Goal: Task Accomplishment & Management: Complete application form

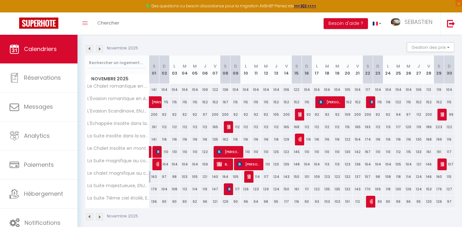
scroll to position [62, 0]
click at [380, 48] on div "Novembre 2025 Gestion des prix Nb Nuits minimum Règles Disponibilité" at bounding box center [269, 48] width 369 height 13
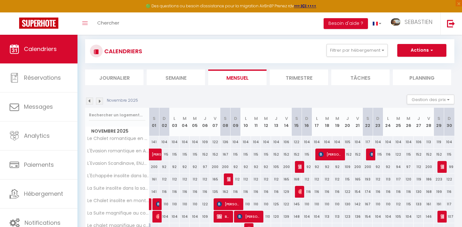
scroll to position [0, 0]
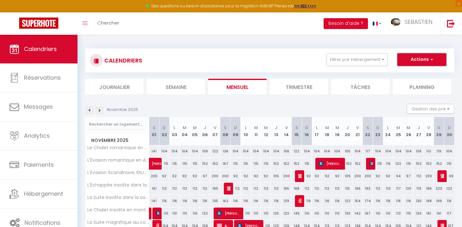
click at [435, 59] on button "Actions" at bounding box center [421, 59] width 49 height 13
click at [417, 72] on link "Nouvelle réservation" at bounding box center [414, 75] width 55 height 10
select select
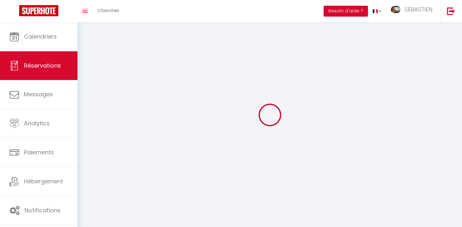
select select
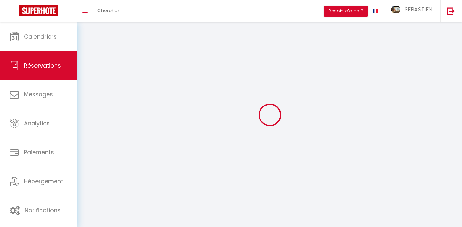
select select
checkbox input "false"
select select
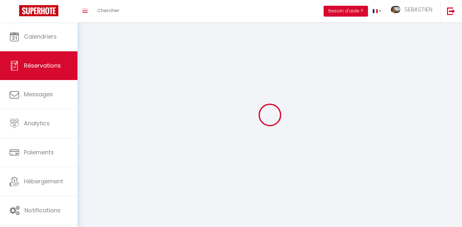
select select
checkbox input "false"
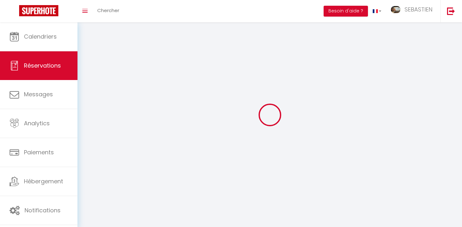
select select
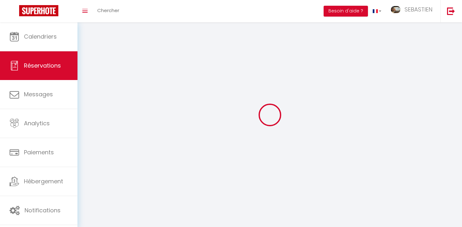
select select
checkbox input "false"
select select
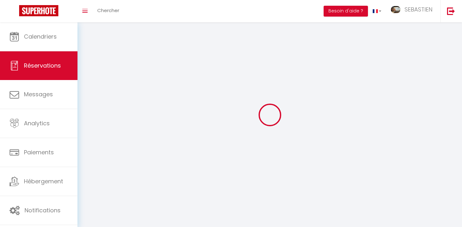
select select
checkbox input "false"
select select
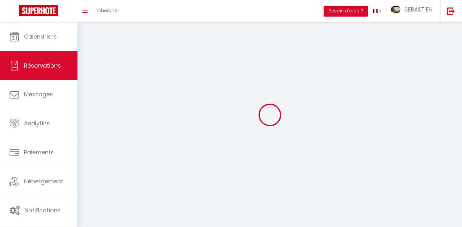
select select
checkbox input "false"
select select
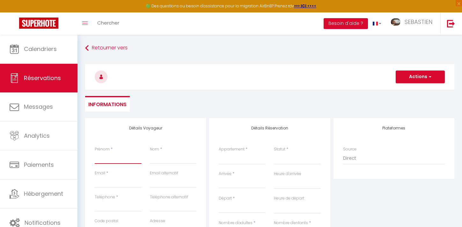
click at [115, 158] on input "Prénom" at bounding box center [118, 157] width 47 height 11
type input "LU"
select select
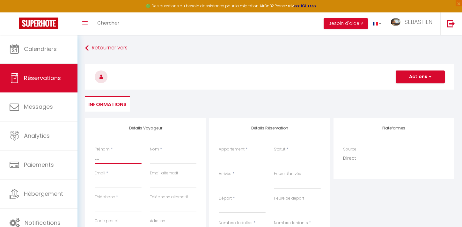
select select
checkbox input "false"
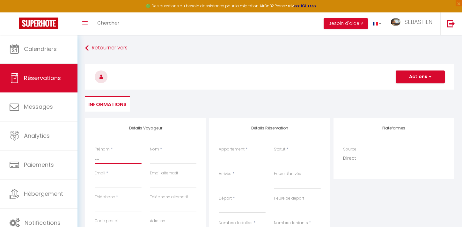
select select
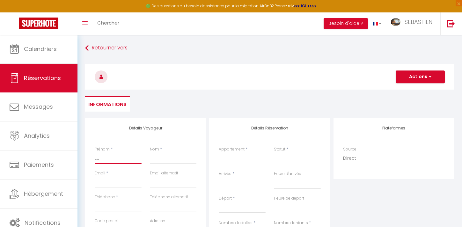
select select
checkbox input "false"
type input "LUK"
select select
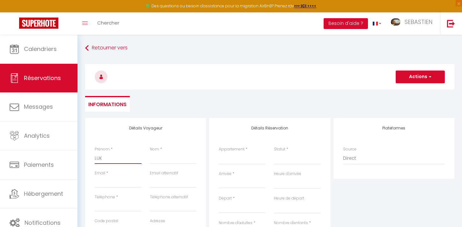
select select
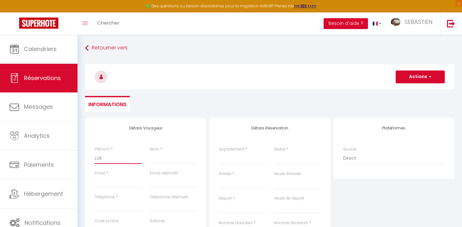
select select
checkbox input "false"
type input "[PERSON_NAME]"
select select
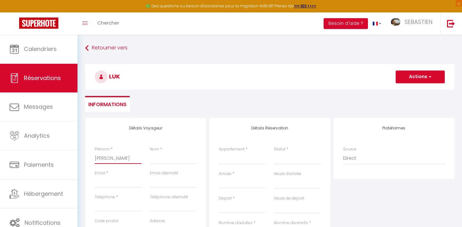
select select
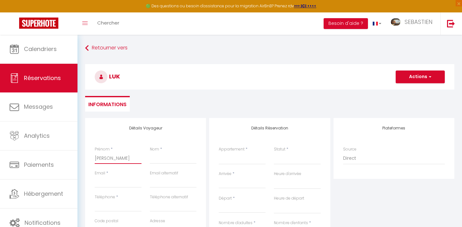
checkbox input "false"
type input "[PERSON_NAME]"
select select
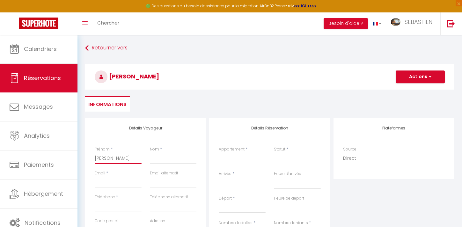
select select
checkbox input "false"
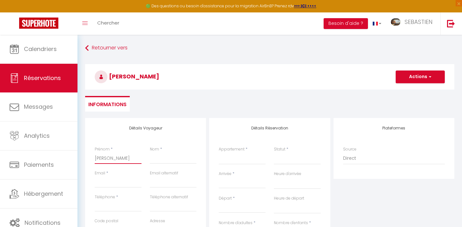
type input "[PERSON_NAME]"
click at [165, 160] on input "Nom" at bounding box center [173, 157] width 47 height 11
type input "R"
select select
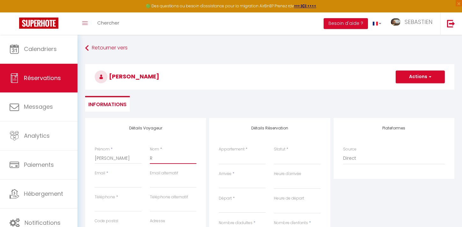
select select
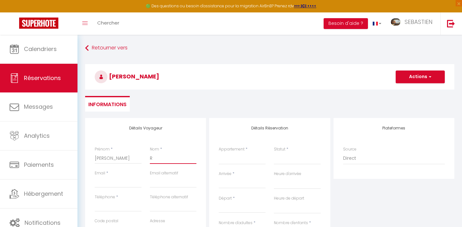
checkbox input "false"
type input "RO"
select select
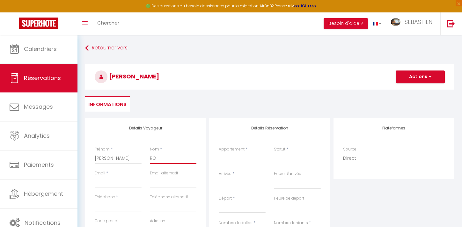
select select
checkbox input "false"
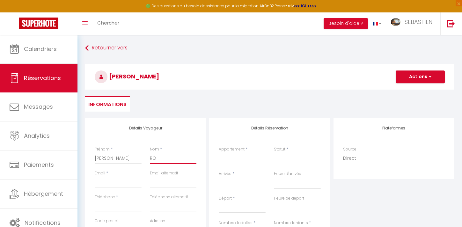
type input "ROC"
select select
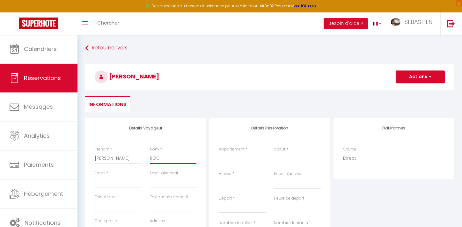
select select
checkbox input "false"
type input "ROCE"
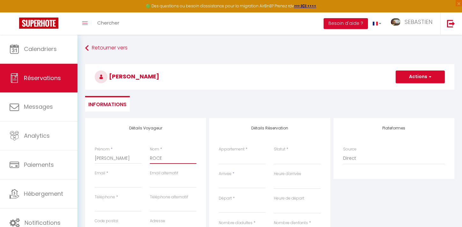
select select
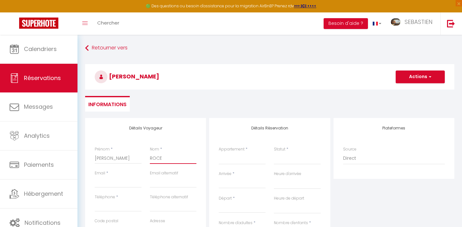
select select
checkbox input "false"
type input "ROCEK"
select select
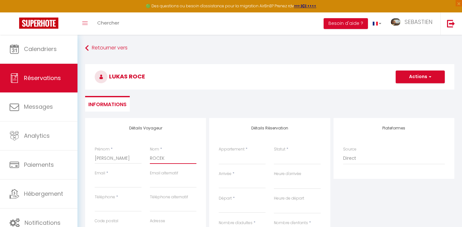
select select
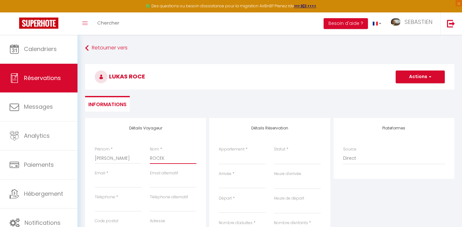
select select
checkbox input "false"
type input "ROCEK"
click at [114, 183] on input "Email client" at bounding box center [118, 181] width 47 height 11
click at [101, 184] on input "Email client" at bounding box center [118, 181] width 47 height 11
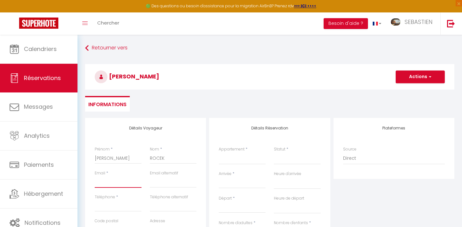
click at [107, 182] on input "Email client" at bounding box center [118, 181] width 47 height 11
paste input "[EMAIL_ADDRESS][DOMAIN_NAME]"
type input "[EMAIL_ADDRESS][DOMAIN_NAME]"
select select
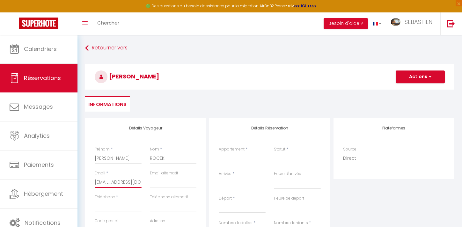
select select
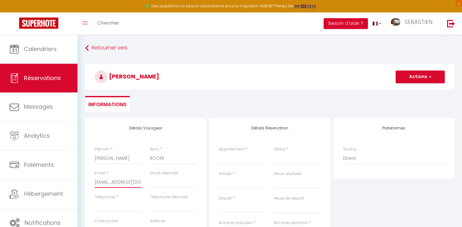
checkbox input "false"
type input "[EMAIL_ADDRESS][DOMAIN_NAME]"
click at [115, 207] on input "Téléphone" at bounding box center [118, 205] width 47 height 11
type input "0"
select select
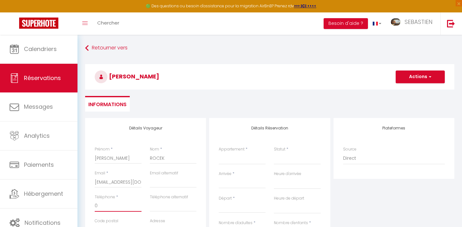
select select
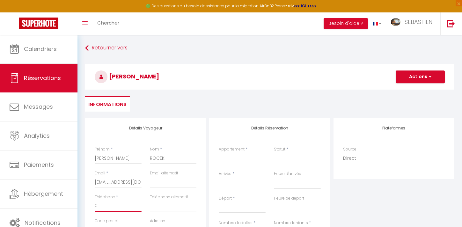
select select
checkbox input "false"
type input "06"
select select
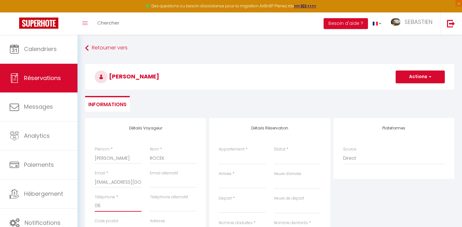
select select
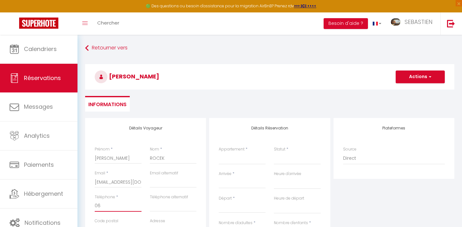
checkbox input "false"
type input "061"
select select
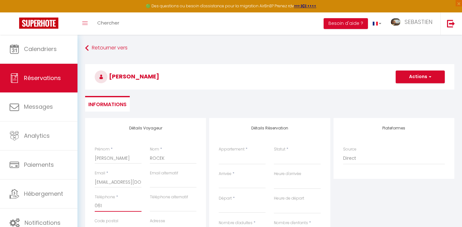
select select
checkbox input "false"
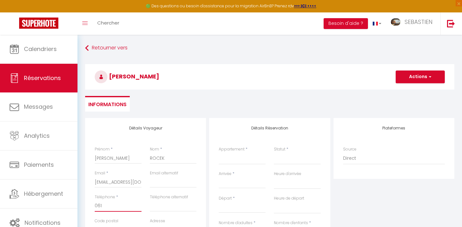
type input "0618"
select select
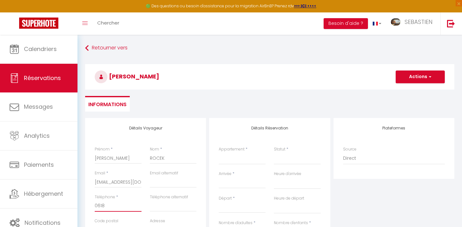
select select
checkbox input "false"
type input "061855"
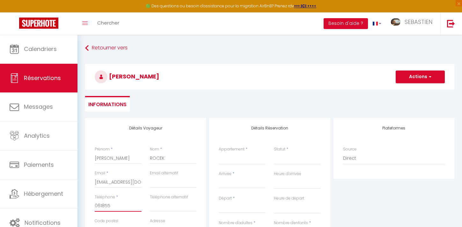
select select
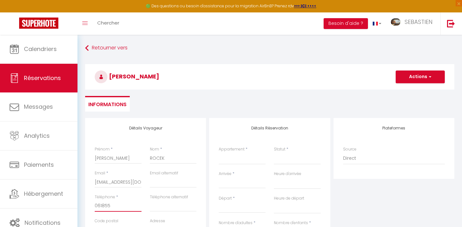
select select
checkbox input "false"
select select
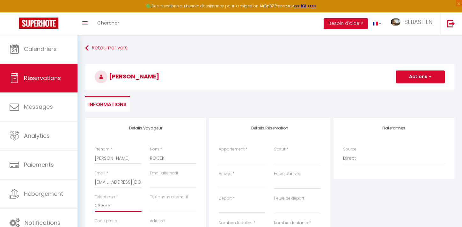
select select
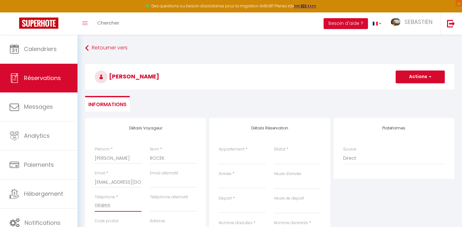
checkbox input "false"
type input "0618553"
select select
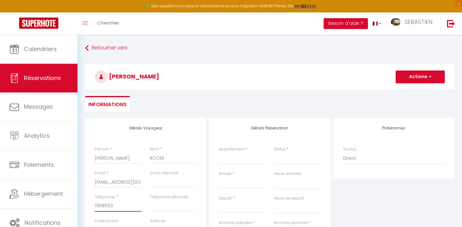
select select
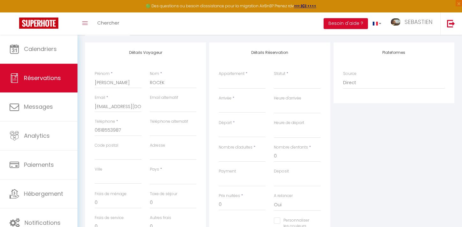
click at [247, 163] on div "Nombre d'adultes *" at bounding box center [242, 156] width 55 height 24
click at [244, 87] on select "L'Evasion Scandinave, ENJOY YOUR LIFE L'Échappée insolite dans la jungle, ENJOY…" at bounding box center [242, 83] width 47 height 12
click at [219, 77] on select "L'Evasion Scandinave, ENJOY YOUR LIFE L'Échappée insolite dans la jungle, ENJOY…" at bounding box center [242, 83] width 47 height 12
click at [249, 82] on select "L'Evasion Scandinave, ENJOY YOUR LIFE L'Échappée insolite dans la jungle, ENJOY…" at bounding box center [242, 83] width 47 height 12
click at [219, 77] on select "L'Evasion Scandinave, ENJOY YOUR LIFE L'Échappée insolite dans la jungle, ENJOY…" at bounding box center [242, 83] width 47 height 12
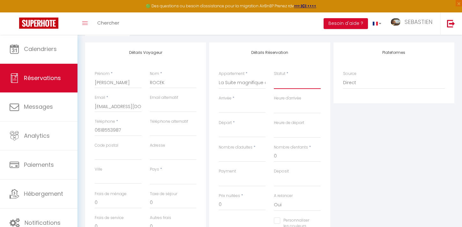
click at [292, 87] on select "Confirmé Non Confirmé [PERSON_NAME] par le voyageur No Show Request" at bounding box center [297, 83] width 47 height 12
click at [274, 77] on select "Confirmé Non Confirmé [PERSON_NAME] par le voyageur No Show Request" at bounding box center [297, 83] width 47 height 12
click at [245, 109] on input "Arrivée" at bounding box center [242, 108] width 47 height 8
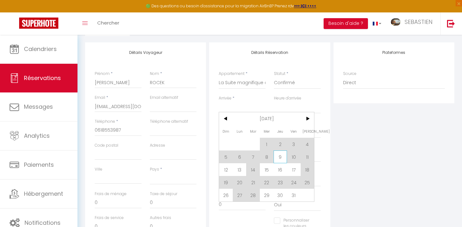
click at [283, 157] on span "9" at bounding box center [281, 157] width 14 height 13
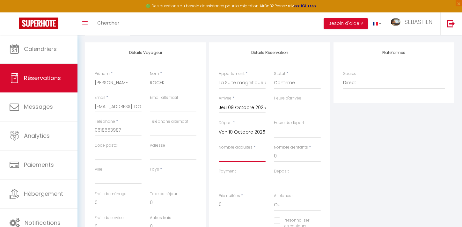
click at [242, 160] on input "Nombre d'adultes" at bounding box center [242, 156] width 47 height 11
click at [235, 184] on select "OK KO" at bounding box center [242, 180] width 47 height 12
click at [219, 174] on select "OK KO" at bounding box center [242, 180] width 47 height 12
click at [291, 182] on select "OK KO" at bounding box center [297, 180] width 47 height 12
click at [274, 174] on select "OK KO" at bounding box center [297, 180] width 47 height 12
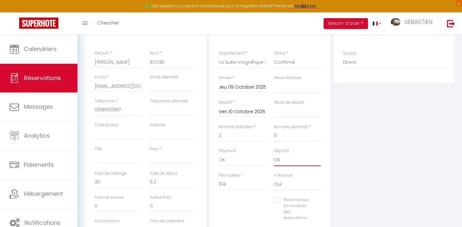
scroll to position [88, 0]
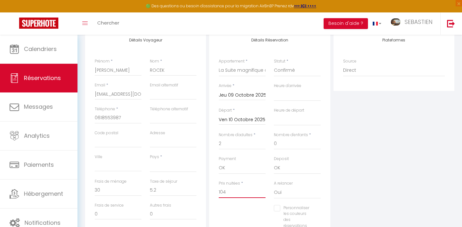
click at [229, 194] on input "104" at bounding box center [242, 192] width 47 height 11
click at [248, 216] on div "Personnaliser les couleurs des réservations #D7092E" at bounding box center [270, 220] width 110 height 30
click at [176, 167] on select "[GEOGRAPHIC_DATA] [GEOGRAPHIC_DATA] [GEOGRAPHIC_DATA] [GEOGRAPHIC_DATA] [GEOGRA…" at bounding box center [173, 166] width 47 height 12
click at [150, 160] on select "[GEOGRAPHIC_DATA] [GEOGRAPHIC_DATA] [GEOGRAPHIC_DATA] [GEOGRAPHIC_DATA] [GEOGRA…" at bounding box center [173, 166] width 47 height 12
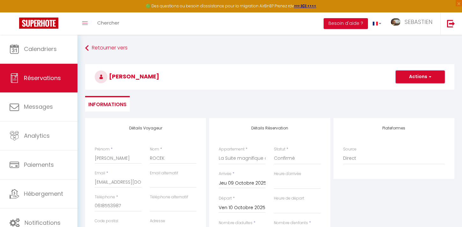
click at [431, 82] on button "Actions" at bounding box center [420, 76] width 49 height 13
click at [419, 92] on link "Enregistrer" at bounding box center [414, 91] width 50 height 8
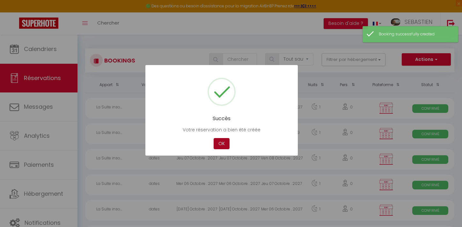
click at [222, 144] on button "OK" at bounding box center [222, 143] width 16 height 11
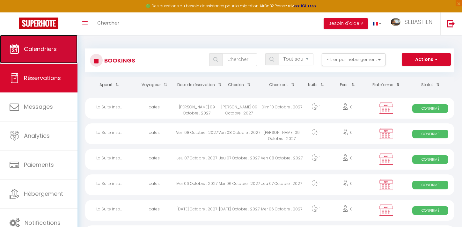
click at [66, 50] on link "Calendriers" at bounding box center [38, 49] width 77 height 29
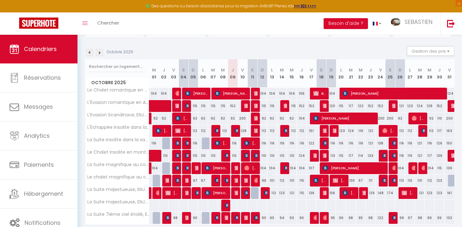
scroll to position [58, 0]
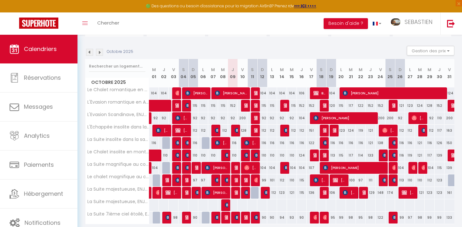
click at [234, 169] on div at bounding box center [236, 168] width 10 height 12
click at [236, 169] on img at bounding box center [237, 167] width 5 height 5
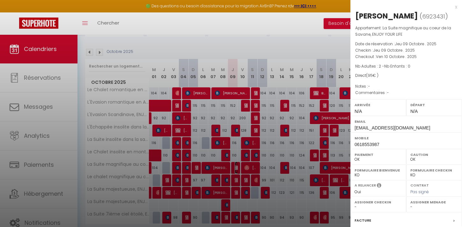
scroll to position [77, 0]
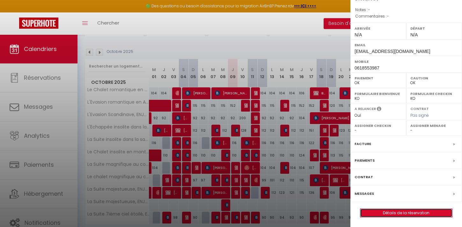
click at [421, 211] on link "Détails de la réservation" at bounding box center [406, 213] width 92 height 8
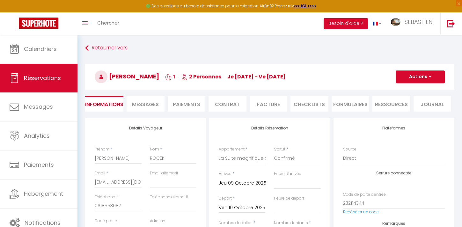
click at [270, 106] on li "Facture" at bounding box center [269, 104] width 38 height 16
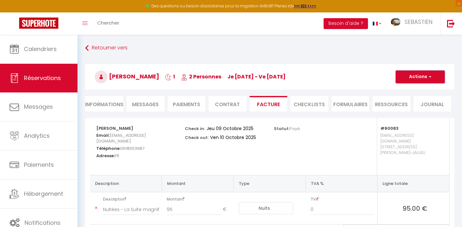
click at [413, 78] on button "Actions" at bounding box center [420, 76] width 49 height 13
click at [411, 101] on link "Aperçu et éditer" at bounding box center [416, 99] width 54 height 8
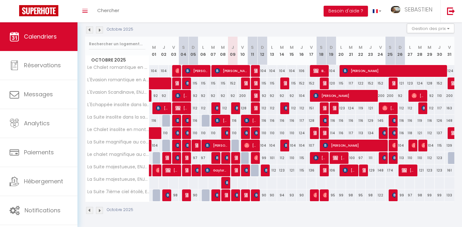
scroll to position [69, 0]
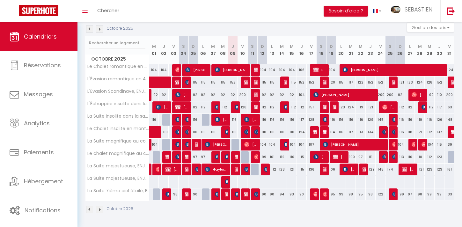
click at [246, 159] on div at bounding box center [246, 157] width 10 height 12
type input "121"
type input "Ven 10 Octobre 2025"
type input "Sam 11 Octobre 2025"
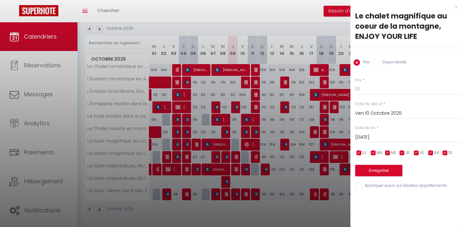
click at [375, 63] on input "Disponibilité" at bounding box center [376, 62] width 6 height 6
radio input "true"
radio input "false"
click at [387, 170] on button "Enregistrer" at bounding box center [378, 171] width 47 height 11
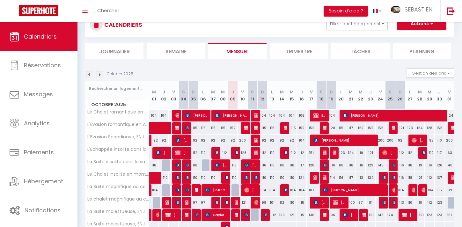
scroll to position [2, 0]
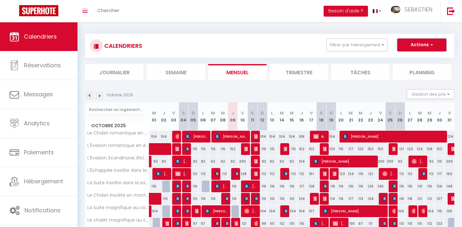
click at [432, 45] on span "button" at bounding box center [431, 44] width 4 height 6
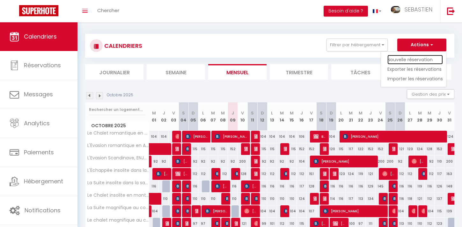
click at [418, 61] on link "Nouvelle réservation" at bounding box center [414, 60] width 55 height 10
select select
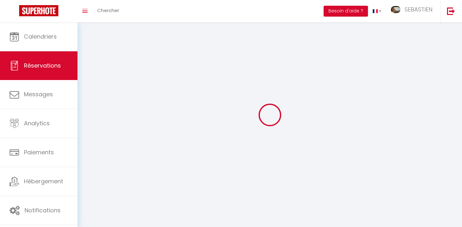
select select
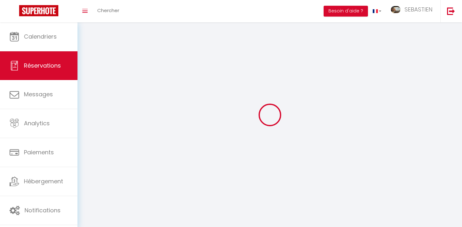
select select
checkbox input "false"
select select
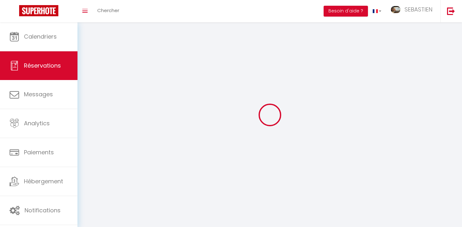
select select
checkbox input "false"
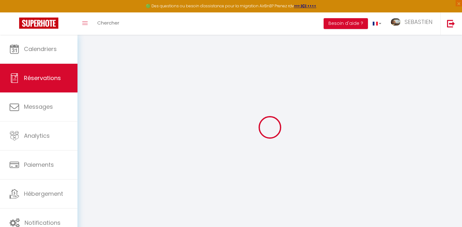
select select
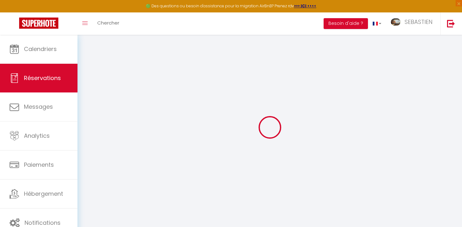
select select
checkbox input "false"
select select
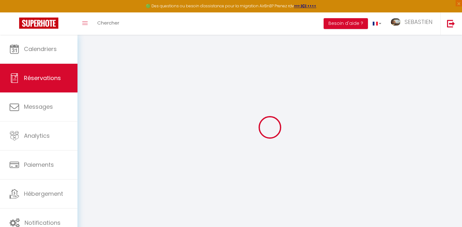
select select
checkbox input "false"
select select
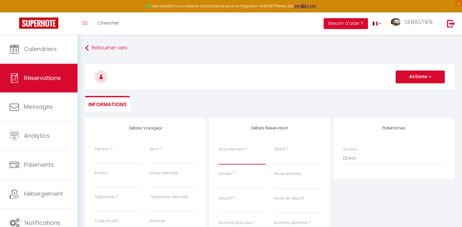
click at [250, 162] on select "L'Evasion Scandinave, ENJOY YOUR LIFE L'Échappée insolite dans la jungle, ENJOY…" at bounding box center [242, 158] width 47 height 12
select select "60083"
click at [219, 152] on select "L'Evasion Scandinave, ENJOY YOUR LIFE L'Échappée insolite dans la jungle, ENJOY…" at bounding box center [242, 158] width 47 height 12
select select
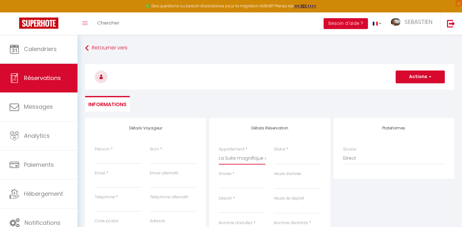
select select
checkbox input "false"
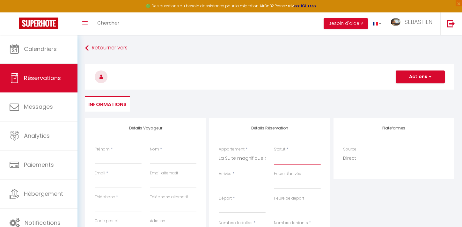
click at [283, 161] on select "Confirmé Non Confirmé [PERSON_NAME] par le voyageur No Show Request" at bounding box center [297, 158] width 47 height 12
select select
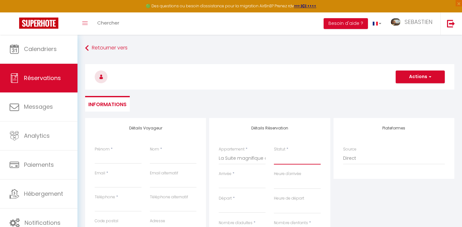
select select
checkbox input "false"
select select "1"
click at [274, 152] on select "Confirmé Non Confirmé [PERSON_NAME] par le voyageur No Show Request" at bounding box center [297, 158] width 47 height 12
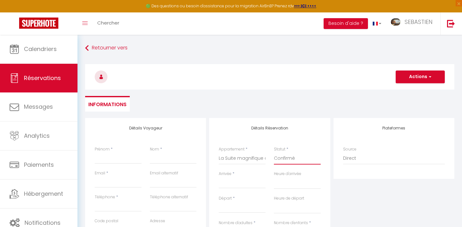
select select
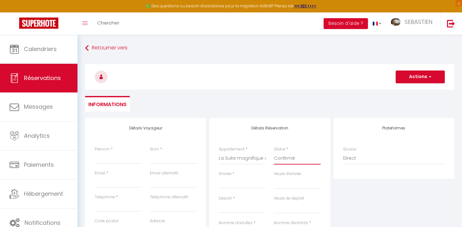
checkbox input "false"
click at [234, 186] on input "Arrivée" at bounding box center [242, 183] width 47 height 8
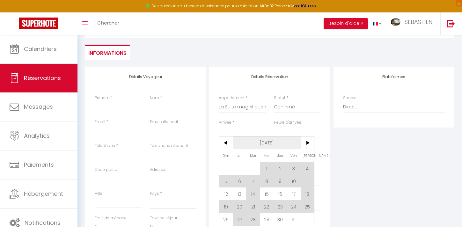
scroll to position [53, 0]
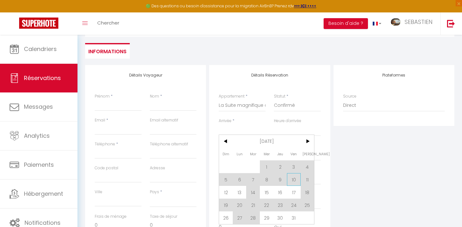
click at [295, 177] on span "10" at bounding box center [294, 179] width 14 height 13
select select
type input "Ven 10 Octobre 2025"
select select
type input "Sam 11 Octobre 2025"
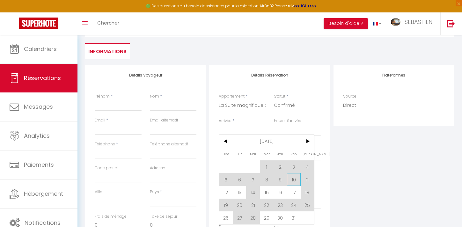
select select
checkbox input "false"
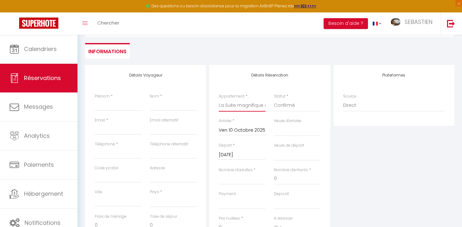
click at [238, 106] on select "L'Evasion Scandinave, ENJOY YOUR LIFE L'Échappée insolite dans la jungle, ENJOY…" at bounding box center [242, 106] width 47 height 12
select select "60085"
click at [219, 100] on select "L'Evasion Scandinave, ENJOY YOUR LIFE L'Échappée insolite dans la jungle, ENJOY…" at bounding box center [242, 106] width 47 height 12
select select
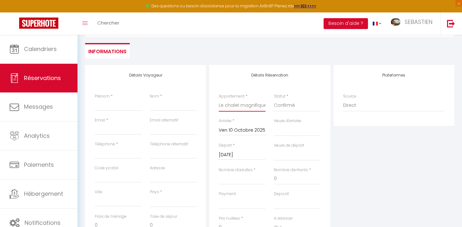
select select
checkbox input "false"
click at [249, 130] on input "Ven 10 Octobre 2025" at bounding box center [242, 130] width 47 height 8
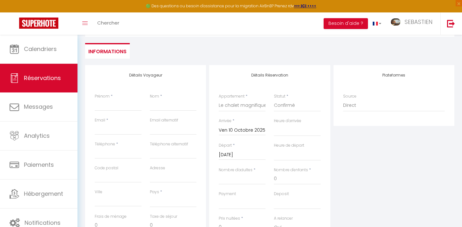
select select
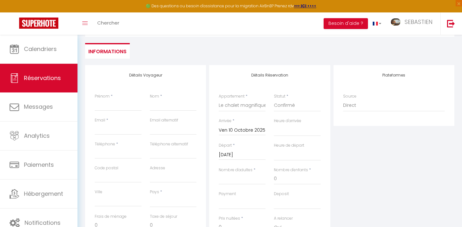
checkbox input "false"
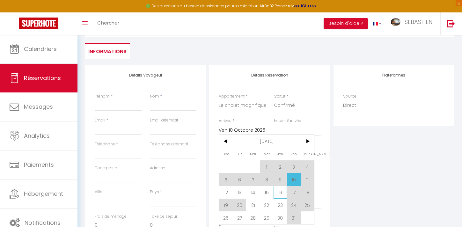
click at [278, 191] on span "16" at bounding box center [281, 192] width 14 height 13
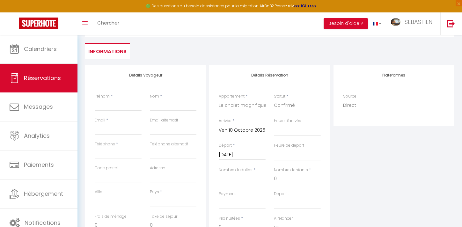
select select
type input "Jeu 16 Octobre 2025"
select select
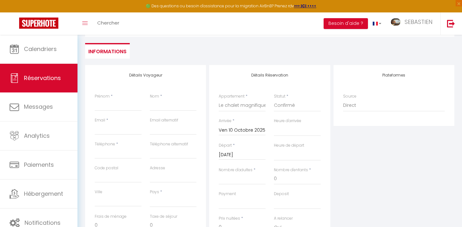
select select
checkbox input "false"
click at [252, 130] on input "Jeu 16 Octobre 2025" at bounding box center [242, 130] width 47 height 8
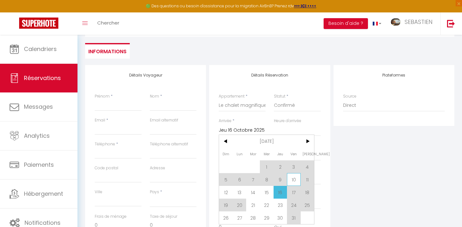
click at [295, 183] on span "10" at bounding box center [294, 179] width 14 height 13
select select
type input "Ven 10 Octobre 2025"
select select
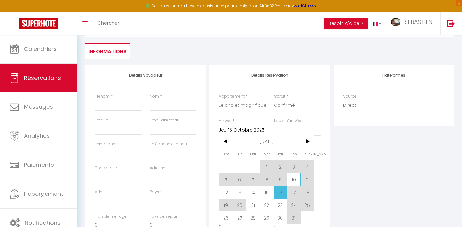
select select
checkbox input "false"
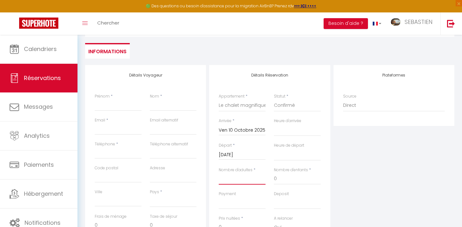
click at [244, 183] on input "Nombre d'adultes" at bounding box center [242, 178] width 47 height 11
type input "2"
select select
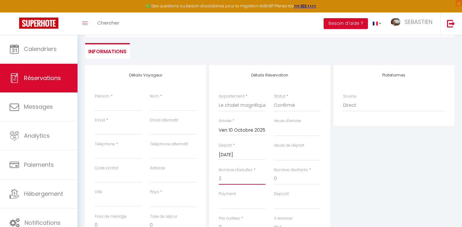
select select
checkbox input "false"
select select
type input "27"
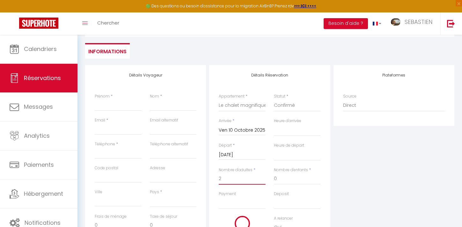
type input "6.06"
select select
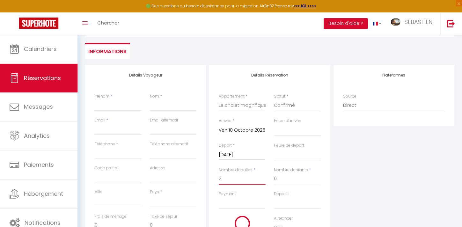
type input "121"
checkbox input "false"
type input "2"
click at [242, 202] on select "OK KO" at bounding box center [242, 203] width 47 height 12
click at [225, 204] on select "OK KO" at bounding box center [242, 203] width 47 height 12
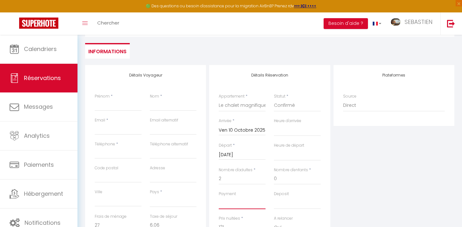
select select "12"
click at [219, 197] on select "OK KO" at bounding box center [242, 203] width 47 height 12
select select
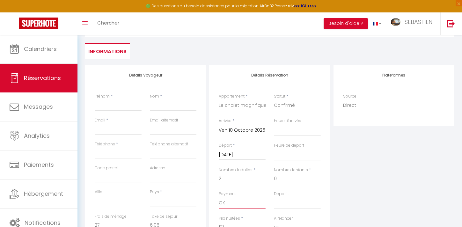
select select
checkbox input "false"
click at [277, 206] on select "OK KO" at bounding box center [297, 203] width 47 height 12
select select "15"
click at [274, 197] on select "OK KO" at bounding box center [297, 203] width 47 height 12
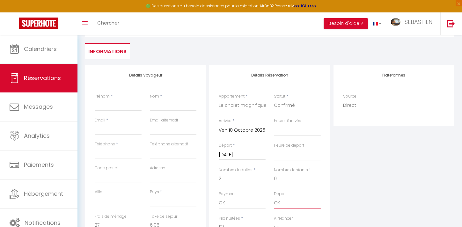
select select
checkbox input "false"
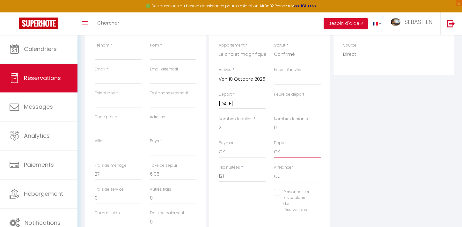
scroll to position [164, 0]
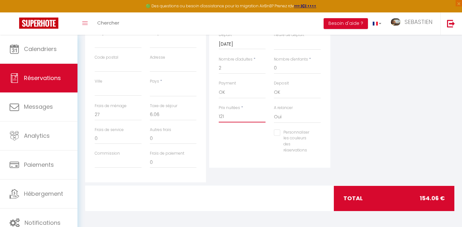
drag, startPoint x: 231, startPoint y: 116, endPoint x: 219, endPoint y: 116, distance: 11.8
click at [219, 116] on input "121" at bounding box center [242, 116] width 47 height 11
type input "11"
select select
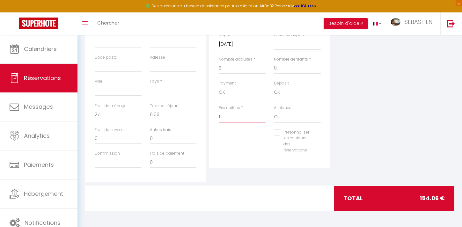
select select
checkbox input "false"
type input "118"
select select
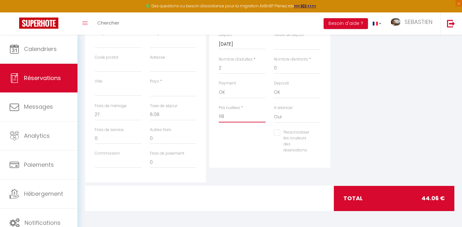
select select
checkbox input "false"
type input "1180"
select select
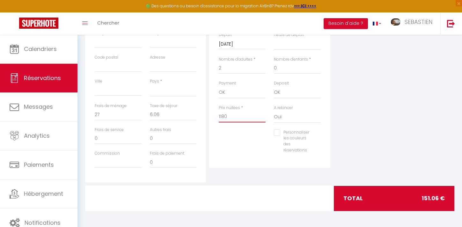
select select
checkbox input "false"
type input "118"
select select
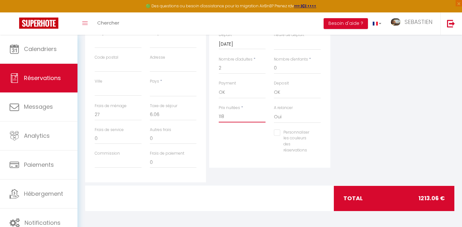
select select
checkbox input "false"
type input "11"
select select
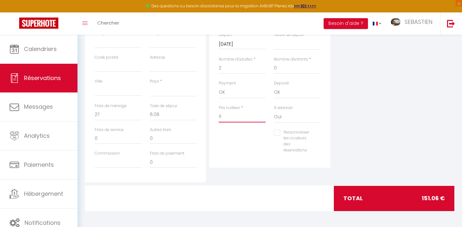
select select
checkbox input "false"
type input "1"
select select
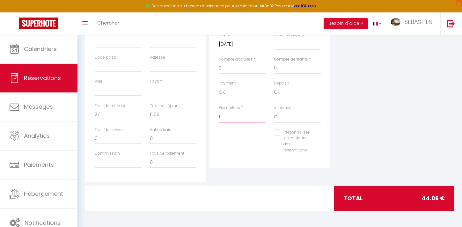
select select
checkbox input "false"
type input "18"
select select
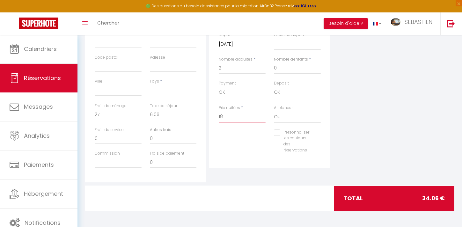
select select
checkbox input "false"
type input "180"
select select
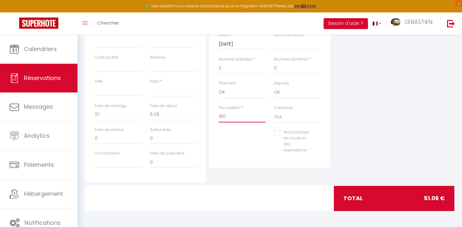
select select
checkbox input "false"
type input "180"
select select
type input "0"
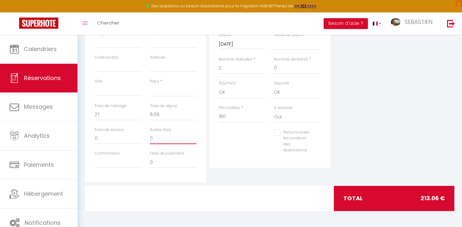
type input "0"
select select
checkbox input "false"
click at [185, 135] on input "0" at bounding box center [173, 138] width 47 height 11
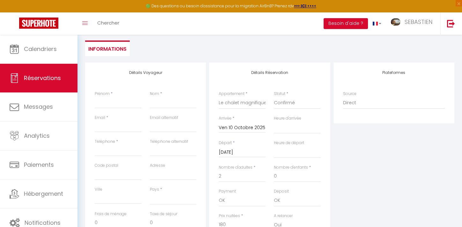
scroll to position [61, 0]
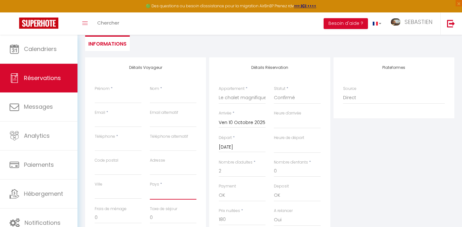
click at [167, 195] on select "[GEOGRAPHIC_DATA] [GEOGRAPHIC_DATA] [GEOGRAPHIC_DATA] [GEOGRAPHIC_DATA] [GEOGRA…" at bounding box center [173, 194] width 47 height 12
select select "FR"
click at [150, 188] on select "[GEOGRAPHIC_DATA] [GEOGRAPHIC_DATA] [GEOGRAPHIC_DATA] [GEOGRAPHIC_DATA] [GEOGRA…" at bounding box center [173, 194] width 47 height 12
select select
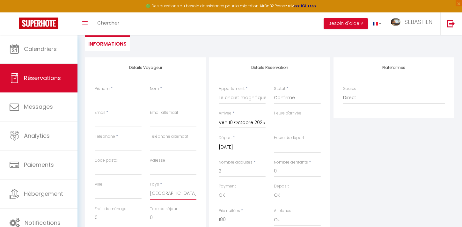
checkbox input "false"
click at [112, 100] on input "Prénom" at bounding box center [118, 97] width 47 height 11
type input "N"
select select
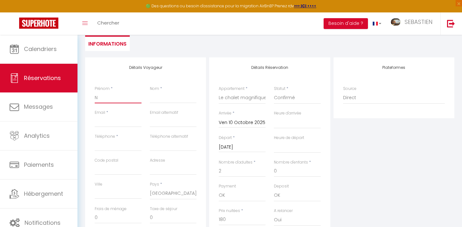
checkbox input "false"
type input "Ni"
select select
checkbox input "false"
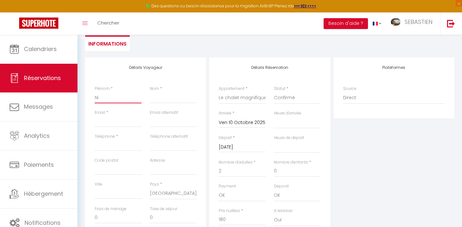
type input "Nic"
select select
checkbox input "false"
type input "Nico"
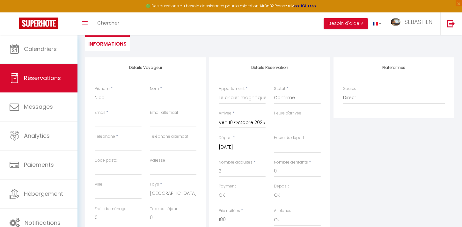
select select
checkbox input "false"
type input "Nicol"
select select
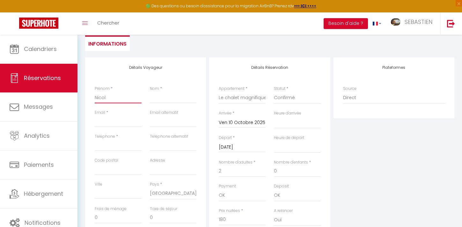
select select
checkbox input "false"
type input "Nicola"
select select
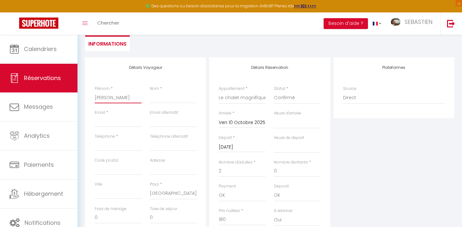
checkbox input "false"
type input "Nicolas"
select select
click at [165, 103] on input "Nom" at bounding box center [173, 97] width 47 height 11
click at [114, 124] on input "Email client" at bounding box center [118, 121] width 47 height 11
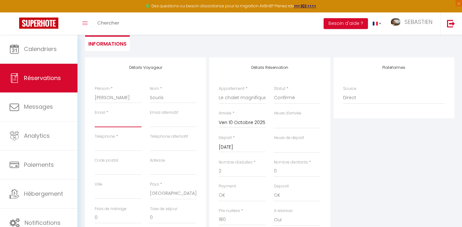
paste input "nicolas.souris@orange.fr"
click at [86, 141] on div "Détails Voyageur Prénom * Nicolas Nom * Souris Email * nicolas.souris@orange.fr…" at bounding box center [145, 171] width 121 height 228
click at [103, 144] on input "Téléphone" at bounding box center [118, 145] width 47 height 11
click at [110, 149] on input "Téléphone" at bounding box center [118, 145] width 47 height 11
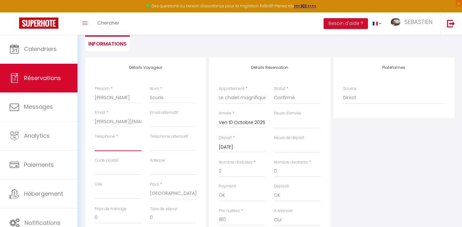
paste input "‪+33 6 74 67 95 10‬"
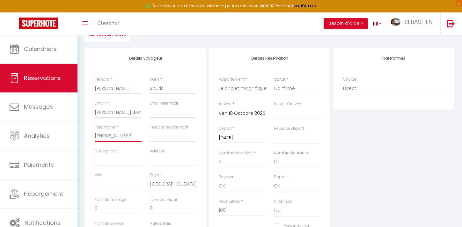
scroll to position [38, 0]
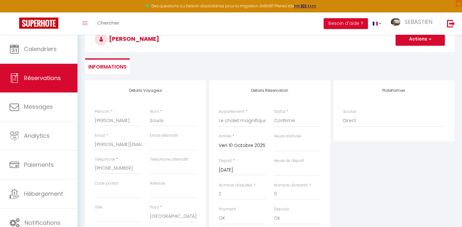
click at [423, 42] on button "Actions" at bounding box center [420, 39] width 49 height 13
click at [415, 53] on link "Enregistrer" at bounding box center [414, 53] width 50 height 8
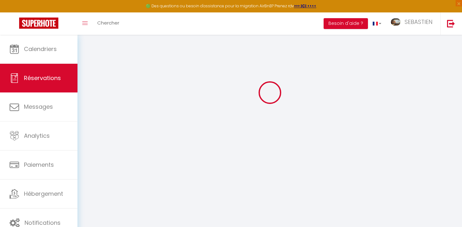
scroll to position [35, 0]
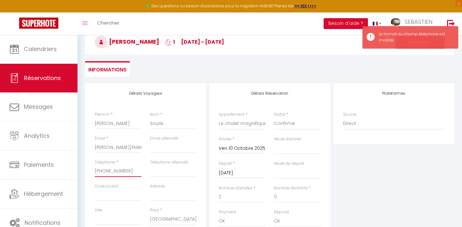
click at [103, 171] on input "‪+33 6 74 67 95 10‬" at bounding box center [118, 171] width 47 height 11
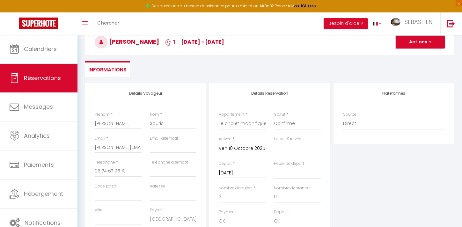
click at [408, 42] on button "Actions" at bounding box center [420, 42] width 49 height 13
click at [408, 56] on link "Enregistrer" at bounding box center [414, 56] width 50 height 8
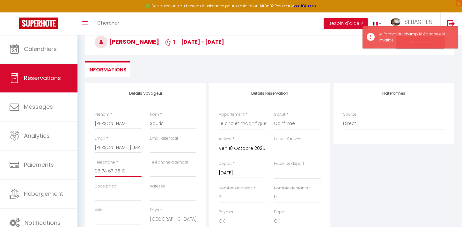
click at [102, 170] on input "‪06 74 67 95 10‬" at bounding box center [118, 171] width 47 height 11
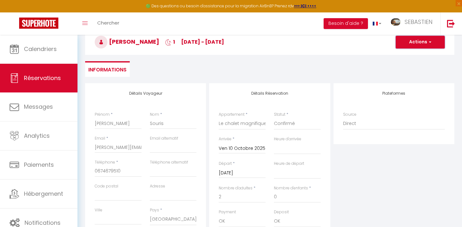
click at [416, 43] on button "Actions" at bounding box center [420, 42] width 49 height 13
click at [408, 56] on link "Enregistrer" at bounding box center [414, 56] width 50 height 8
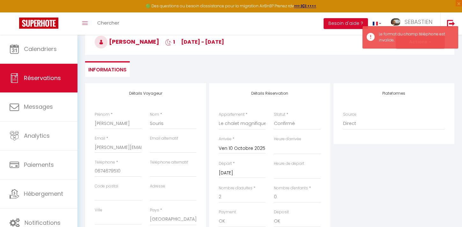
click at [118, 181] on div "Téléphone * ‪0674679510‬" at bounding box center [118, 171] width 55 height 24
click at [114, 193] on input "Code postal" at bounding box center [118, 194] width 47 height 11
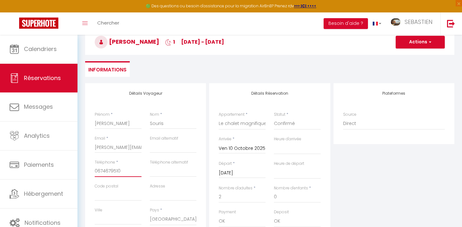
click at [123, 171] on input "‪0674679510‬" at bounding box center [118, 171] width 47 height 11
drag, startPoint x: 123, startPoint y: 171, endPoint x: 107, endPoint y: 171, distance: 15.6
click at [107, 171] on input "‪0674679510‬" at bounding box center [118, 171] width 47 height 11
click at [103, 173] on input "‪" at bounding box center [118, 171] width 47 height 11
paste input "0674679510‬"
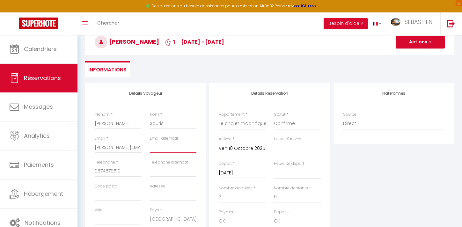
click at [161, 147] on input "email" at bounding box center [173, 147] width 47 height 11
click at [415, 41] on button "Actions" at bounding box center [420, 42] width 49 height 13
click at [409, 55] on link "Enregistrer" at bounding box center [414, 56] width 50 height 8
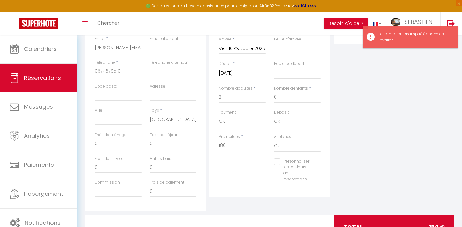
scroll to position [135, 0]
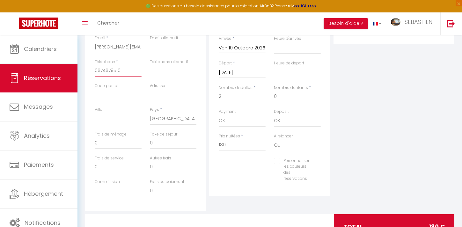
drag, startPoint x: 127, startPoint y: 68, endPoint x: 90, endPoint y: 69, distance: 36.7
click at [90, 69] on div "Détails Voyageur Prénom * Nicolas Nom * Souris Email * nicolas.souris@orange.fr…" at bounding box center [145, 97] width 121 height 228
click at [122, 121] on input "Ville" at bounding box center [118, 118] width 47 height 11
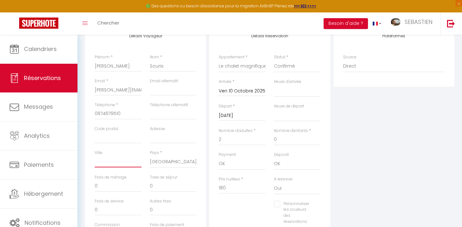
scroll to position [0, 0]
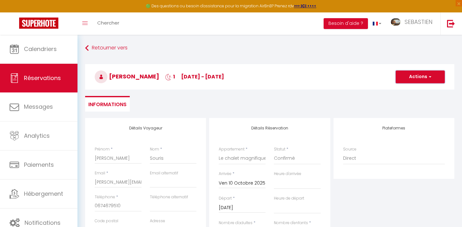
click at [428, 78] on span "button" at bounding box center [429, 77] width 4 height 6
click at [420, 88] on link "Enregistrer" at bounding box center [414, 91] width 50 height 8
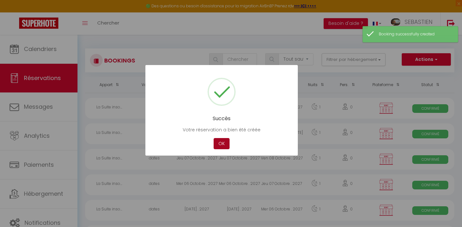
click at [219, 145] on button "OK" at bounding box center [222, 143] width 16 height 11
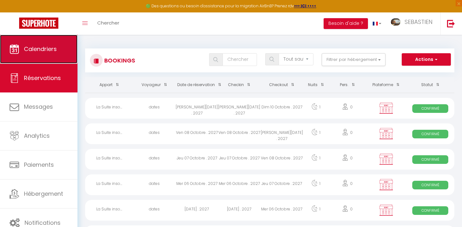
click at [62, 49] on link "Calendriers" at bounding box center [38, 49] width 77 height 29
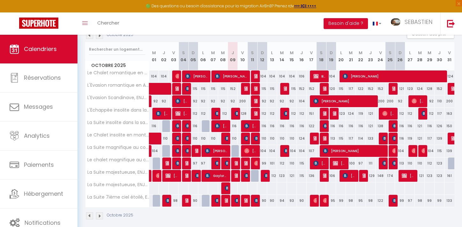
scroll to position [81, 0]
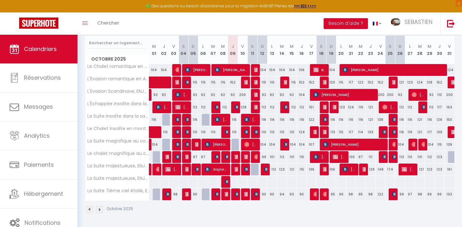
click at [235, 144] on div at bounding box center [237, 145] width 10 height 12
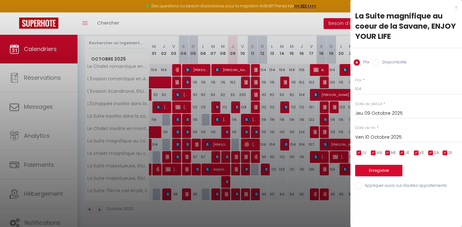
click at [376, 63] on input "Disponibilité" at bounding box center [376, 62] width 6 height 6
click at [382, 169] on button "Enregistrer" at bounding box center [378, 171] width 47 height 11
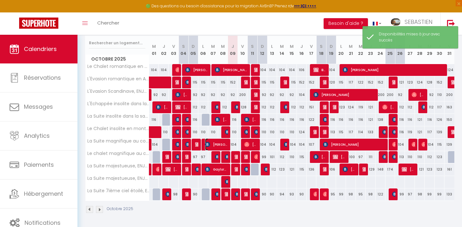
click at [223, 142] on span "[PERSON_NAME]" at bounding box center [216, 144] width 23 height 12
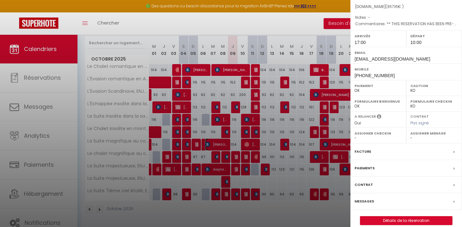
scroll to position [77, 0]
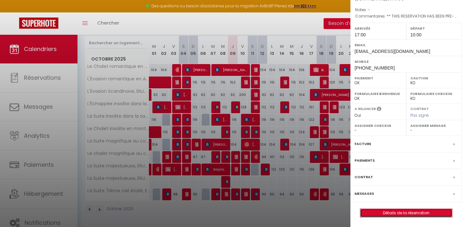
click at [409, 214] on link "Détails de la réservation" at bounding box center [406, 213] width 92 height 8
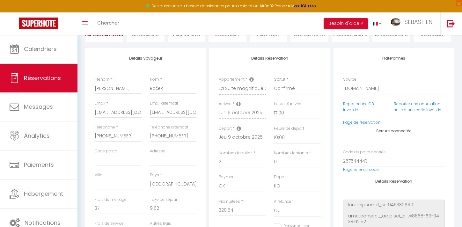
scroll to position [69, 0]
click at [191, 38] on li "Paiements" at bounding box center [187, 35] width 38 height 16
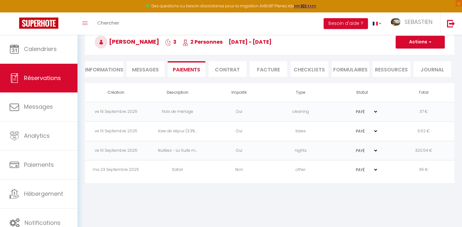
click at [268, 69] on li "Facture" at bounding box center [269, 69] width 38 height 16
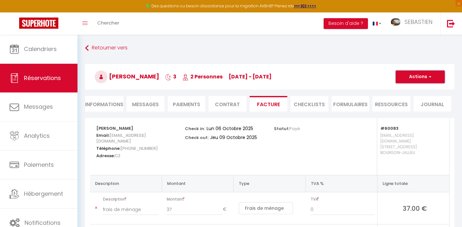
click at [422, 78] on button "Actions" at bounding box center [420, 76] width 49 height 13
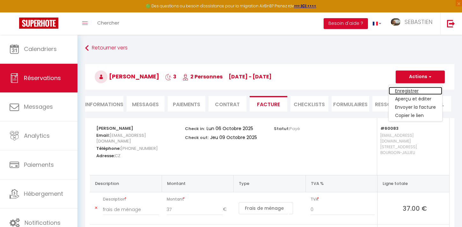
click at [416, 92] on link "Enregistrer" at bounding box center [416, 91] width 54 height 8
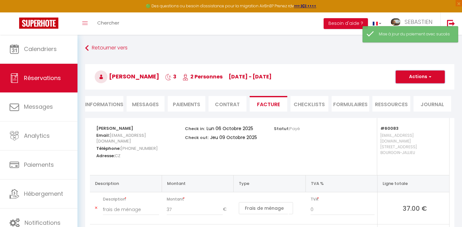
click at [422, 77] on button "Actions" at bounding box center [420, 76] width 49 height 13
click at [423, 99] on link "Aperçu et éditer" at bounding box center [416, 99] width 54 height 8
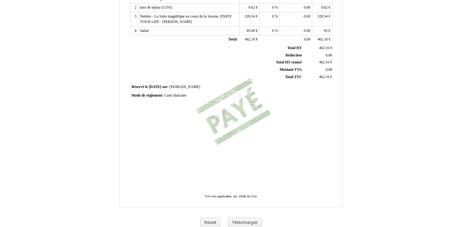
scroll to position [158, 0]
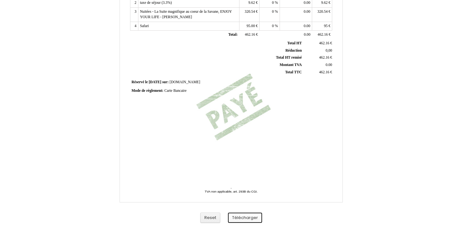
click at [248, 217] on button "Télécharger" at bounding box center [245, 218] width 34 height 11
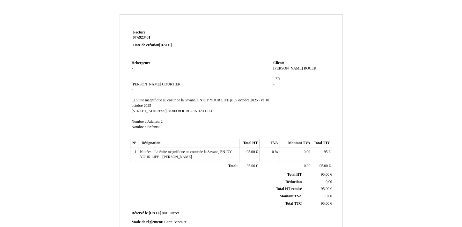
click at [306, 151] on span "0.00" at bounding box center [307, 152] width 6 height 4
click at [285, 152] on input "0.00" at bounding box center [318, 153] width 73 height 7
type input "9,5.00"
click at [326, 151] on span "95" at bounding box center [326, 152] width 4 height 4
click at [321, 152] on input "95" at bounding box center [350, 153] width 73 height 7
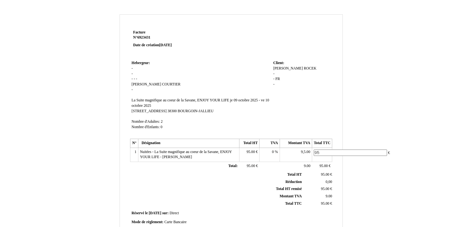
type input "9"
type input "104,5"
click at [387, 142] on div "Facture Facture N° 6923431 6923431 Date de création 09 October 2025 Hebergeur: …" at bounding box center [231, 199] width 373 height 370
click at [273, 152] on span "0" at bounding box center [273, 152] width 2 height 4
type input "10"
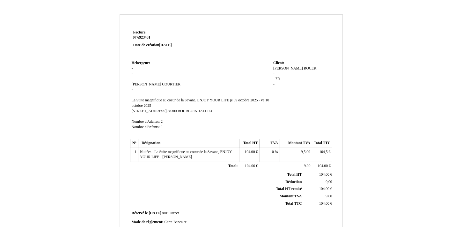
click at [457, 101] on div "Facture Facture N° 6923431 6923431 Date de création 09 October 2025 Hebergeur: …" at bounding box center [231, 196] width 462 height 377
drag, startPoint x: 389, startPoint y: 120, endPoint x: 353, endPoint y: 117, distance: 36.2
click at [389, 120] on div "Facture Facture N° 6923431 6923431 Date de création 09 October 2025 Hebergeur: …" at bounding box center [231, 199] width 373 height 370
click at [328, 197] on span "9.00" at bounding box center [329, 196] width 6 height 4
click at [308, 198] on input "9.00" at bounding box center [342, 198] width 73 height 7
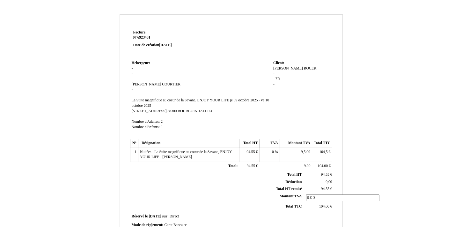
click at [309, 198] on input "9.00" at bounding box center [342, 198] width 73 height 7
click at [312, 198] on input "9.00" at bounding box center [342, 198] width 73 height 7
type input "9.50"
click at [349, 178] on div "Facture Facture N° 6923431 6923431 Date de création 09 October 2025 Hebergeur: …" at bounding box center [231, 199] width 373 height 370
click at [254, 152] on span "94.55" at bounding box center [251, 152] width 8 height 4
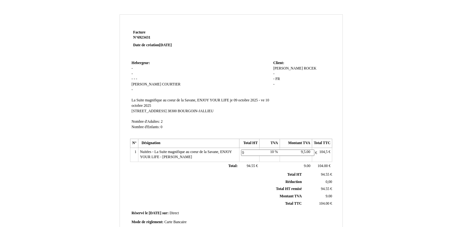
type input "95"
click at [290, 127] on td "Client: Client: LUKAS LUKAS ROCEK ROCEK - - FR FR -" at bounding box center [302, 98] width 61 height 78
click at [291, 122] on td "Client: Client: LUKAS LUKAS ROCEK ROCEK - - FR FR -" at bounding box center [302, 98] width 61 height 78
click at [328, 197] on span "9.00" at bounding box center [329, 196] width 6 height 4
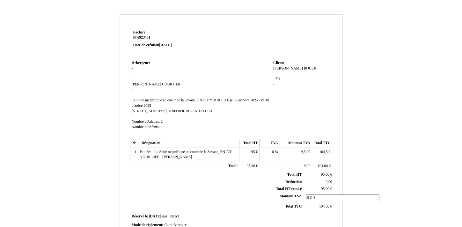
click at [313, 198] on input "9.00" at bounding box center [342, 198] width 73 height 7
type input "9.50"
click at [336, 187] on div "Facture Facture N° 6923431 6923431 Date de création 09 October 2025 Hebergeur: …" at bounding box center [231, 194] width 223 height 332
click at [324, 204] on span "104.00" at bounding box center [324, 204] width 10 height 4
click at [315, 206] on input "104.00" at bounding box center [342, 205] width 73 height 7
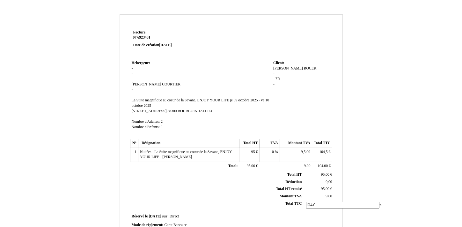
type input "104.50"
click at [361, 169] on div "Facture Facture N° 6923431 6923431 Date de création 09 October 2025 Hebergeur: …" at bounding box center [231, 199] width 373 height 370
click at [327, 153] on span "104,5" at bounding box center [323, 152] width 8 height 4
type input "104"
click at [337, 117] on div "Facture Facture N° 6923431 6923431 Date de création 09 October 2025 Hebergeur: …" at bounding box center [231, 194] width 223 height 332
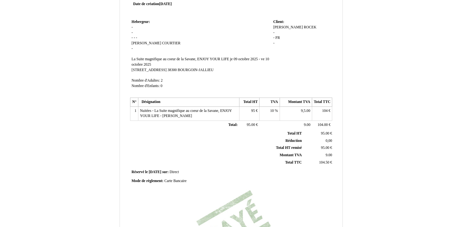
scroll to position [158, 0]
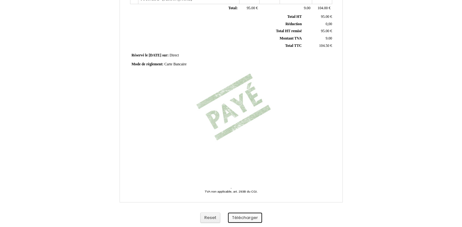
click at [247, 217] on button "Télécharger" at bounding box center [245, 218] width 34 height 11
